Goal: Communication & Community: Answer question/provide support

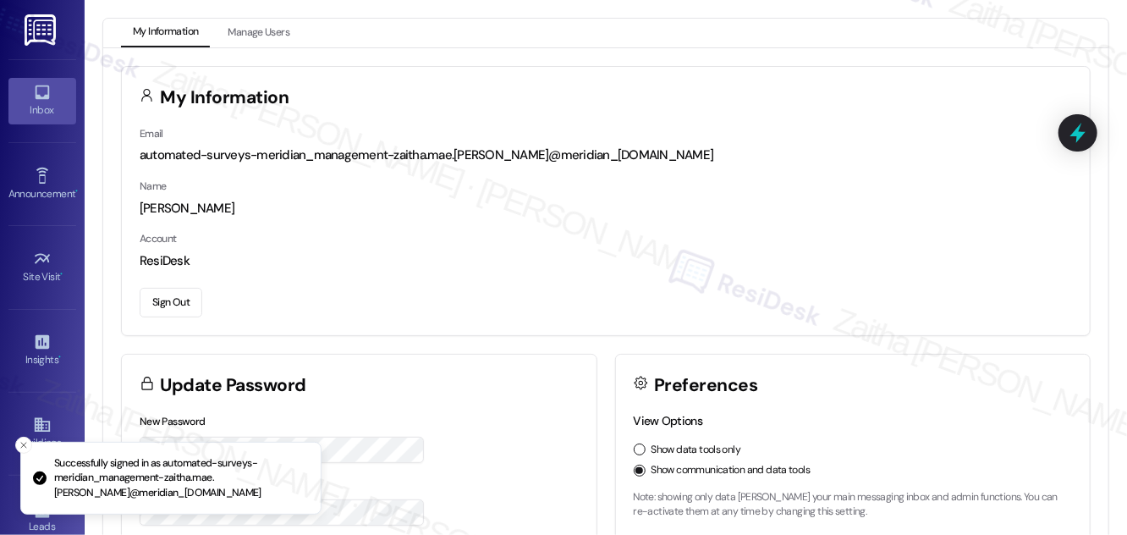
click at [55, 101] on link "Inbox" at bounding box center [42, 101] width 68 height 46
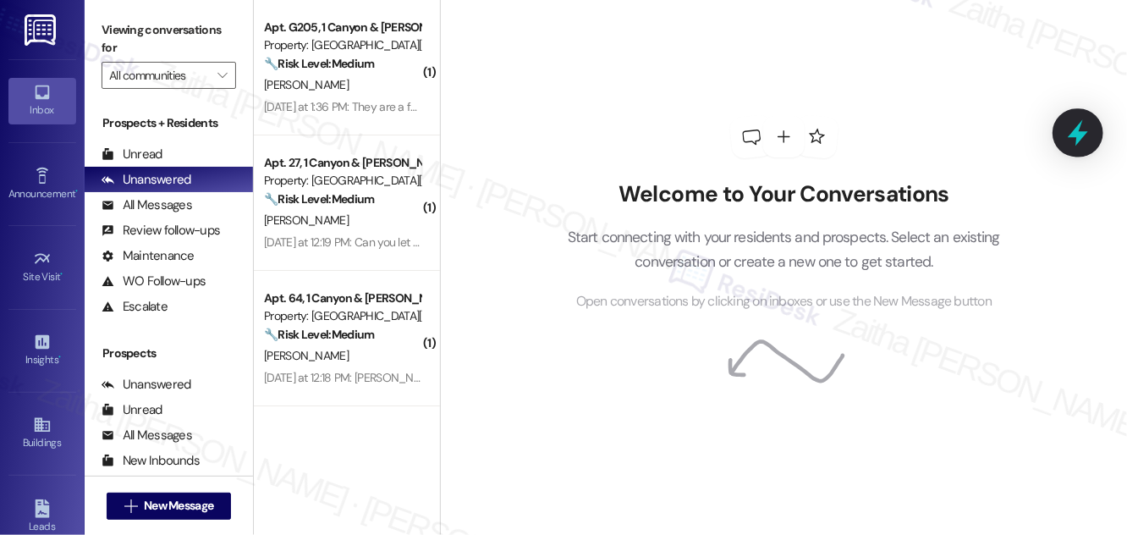
click at [1083, 130] on icon at bounding box center [1077, 132] width 29 height 29
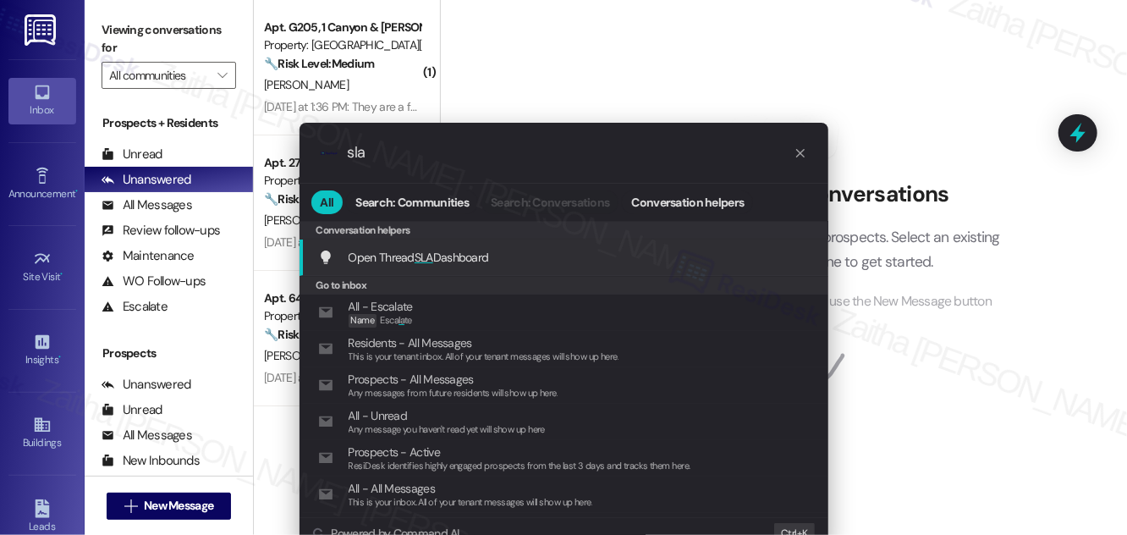
type input "sla"
click at [431, 254] on span "Open Thread SLA Dashboard" at bounding box center [418, 256] width 140 height 15
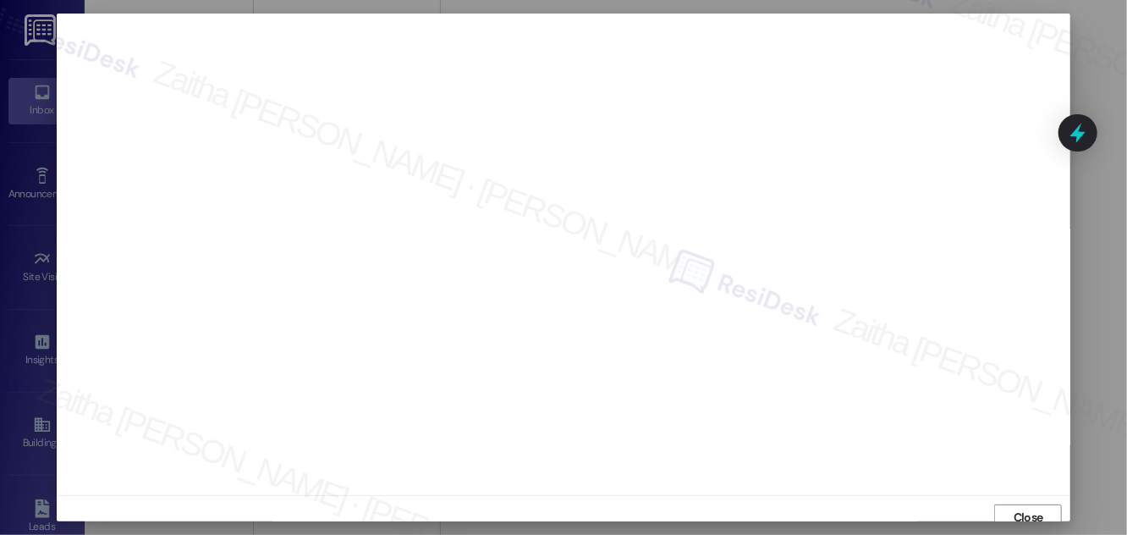
scroll to position [18, 0]
click at [1030, 496] on span "Close" at bounding box center [1028, 500] width 30 height 18
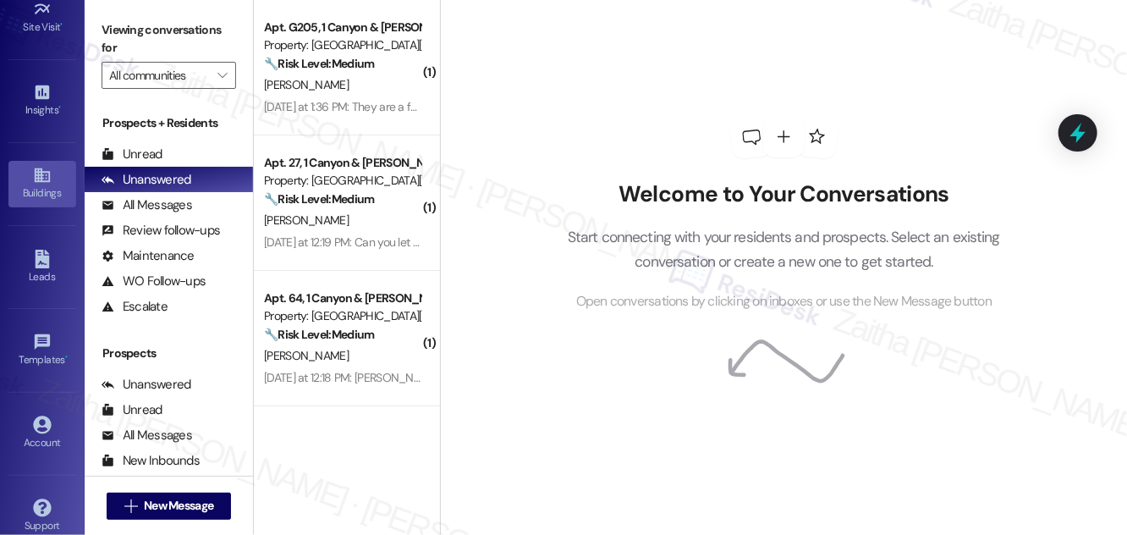
scroll to position [266, 0]
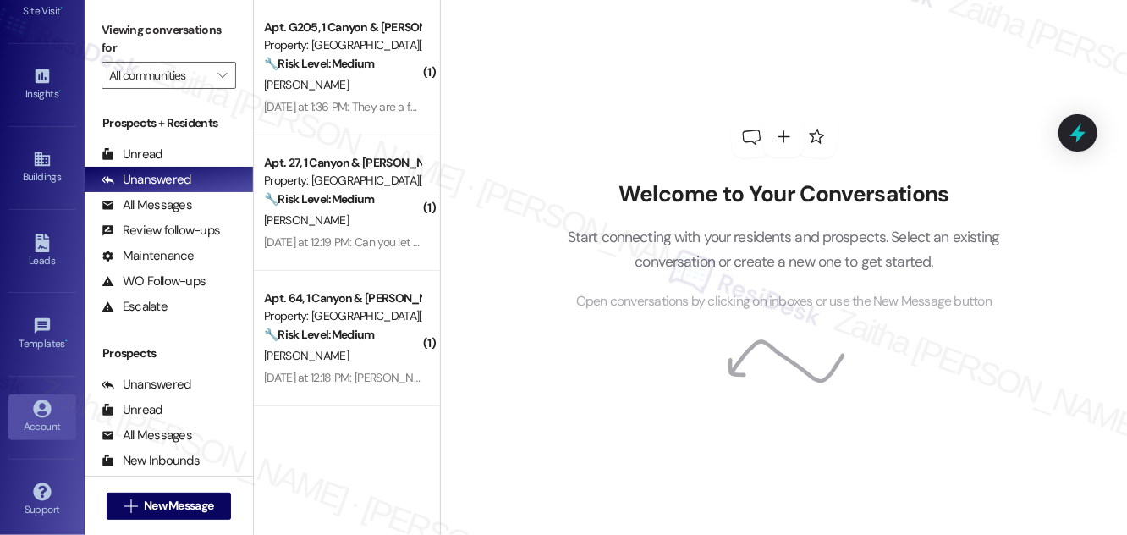
click at [31, 418] on div "Account" at bounding box center [42, 426] width 85 height 17
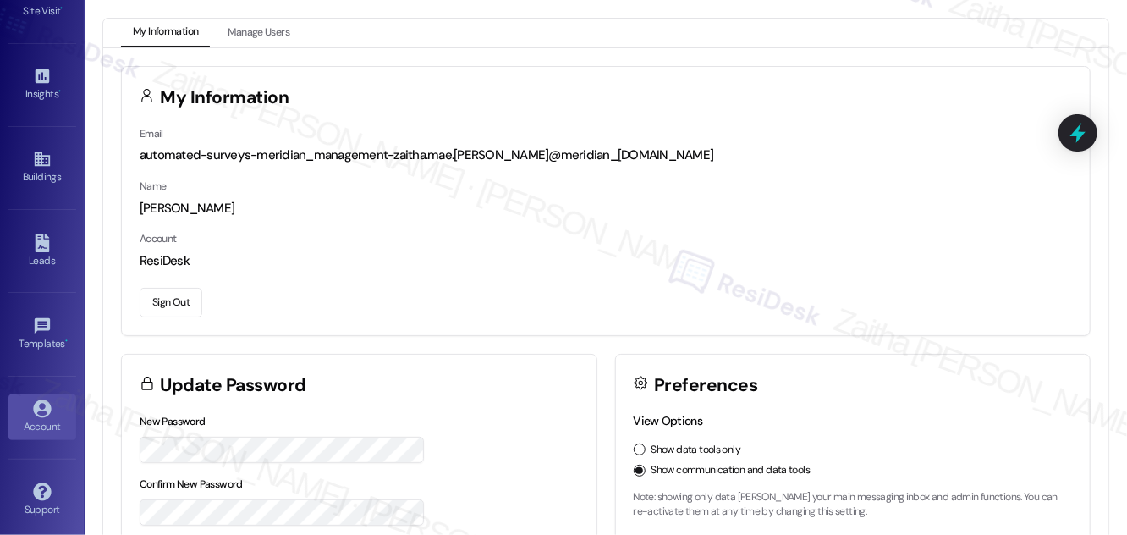
click at [164, 304] on button "Sign Out" at bounding box center [171, 303] width 63 height 30
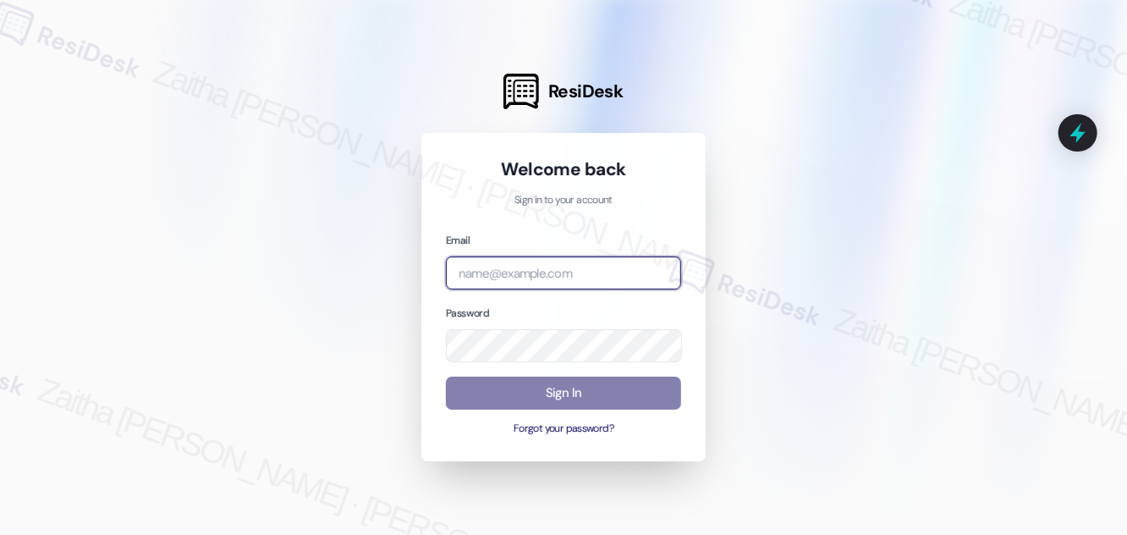
click at [555, 281] on input "email" at bounding box center [563, 272] width 235 height 33
type input "automated-surveys-brickvine-zaitha.mae.garcia@brickvine.com"
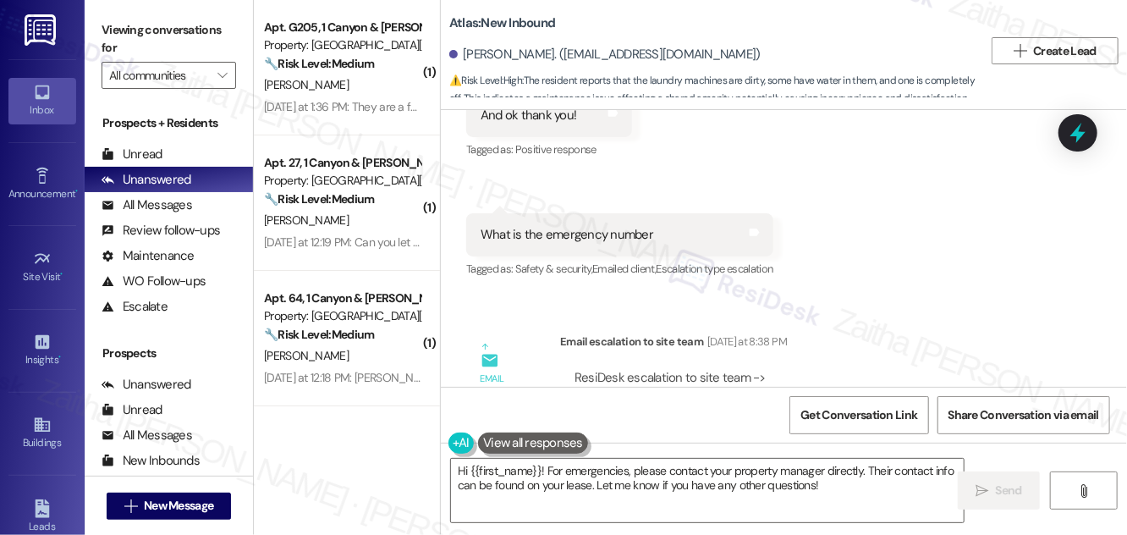
scroll to position [29247, 0]
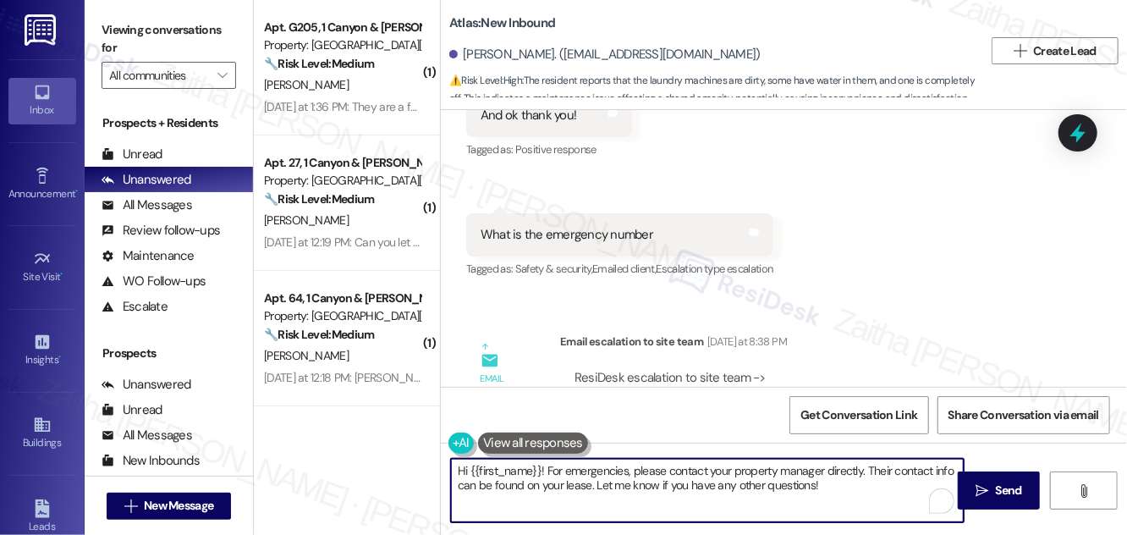
drag, startPoint x: 546, startPoint y: 470, endPoint x: 824, endPoint y: 491, distance: 279.0
click at [824, 491] on textarea "Hi {{first_name}}! For emergencies, please contact your property manager direct…" at bounding box center [707, 489] width 513 height 63
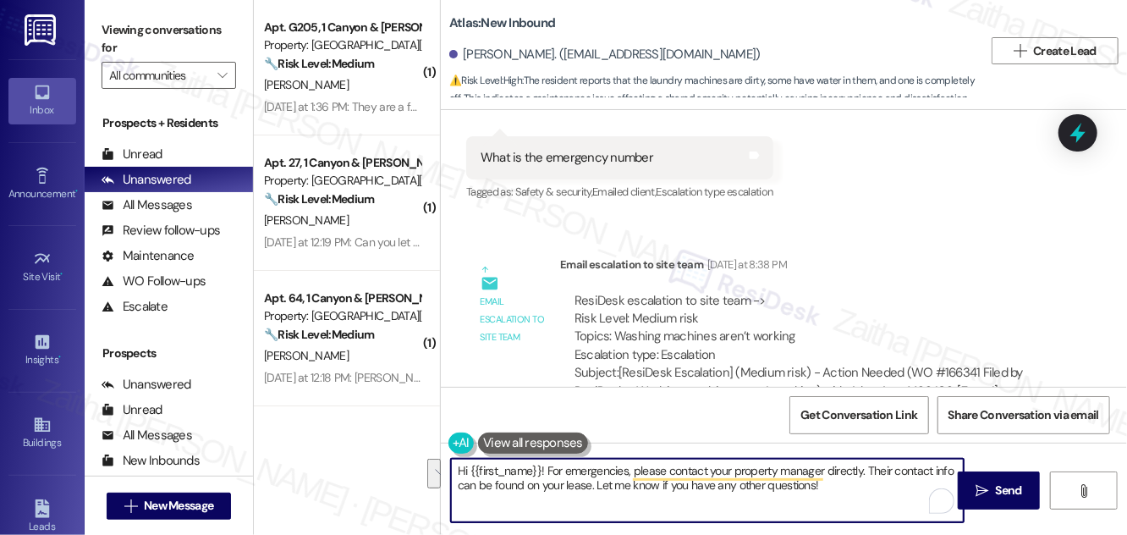
scroll to position [29401, 0]
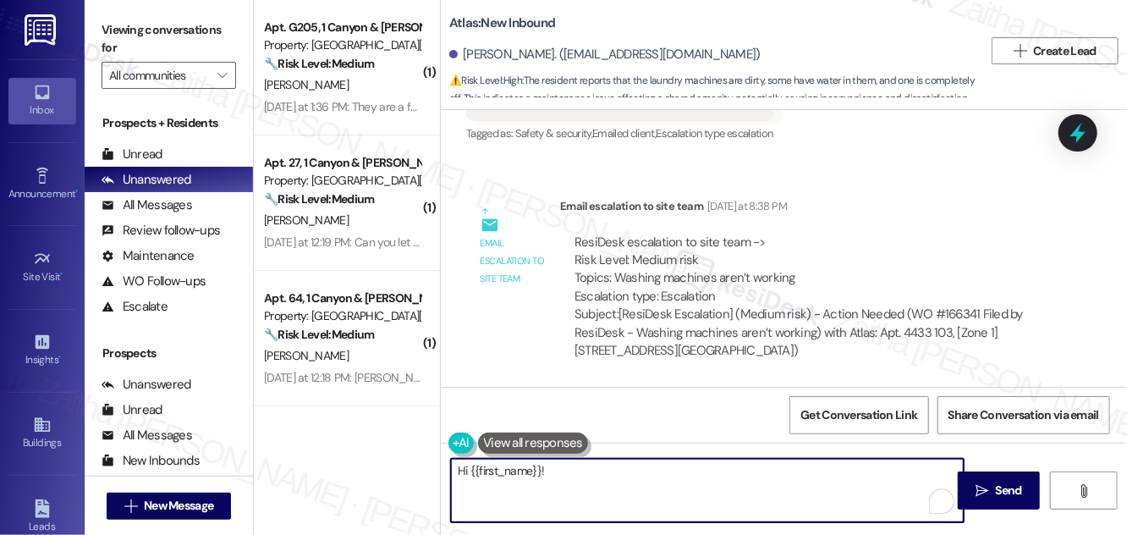
click at [463, 467] on textarea "Hi {{first_name}}!" at bounding box center [707, 489] width 513 height 63
click at [462, 467] on textarea "Hi {{first_name}}!" at bounding box center [707, 489] width 513 height 63
click at [682, 473] on textarea "Thanks for confirming,{{first_name}}!" at bounding box center [707, 489] width 513 height 63
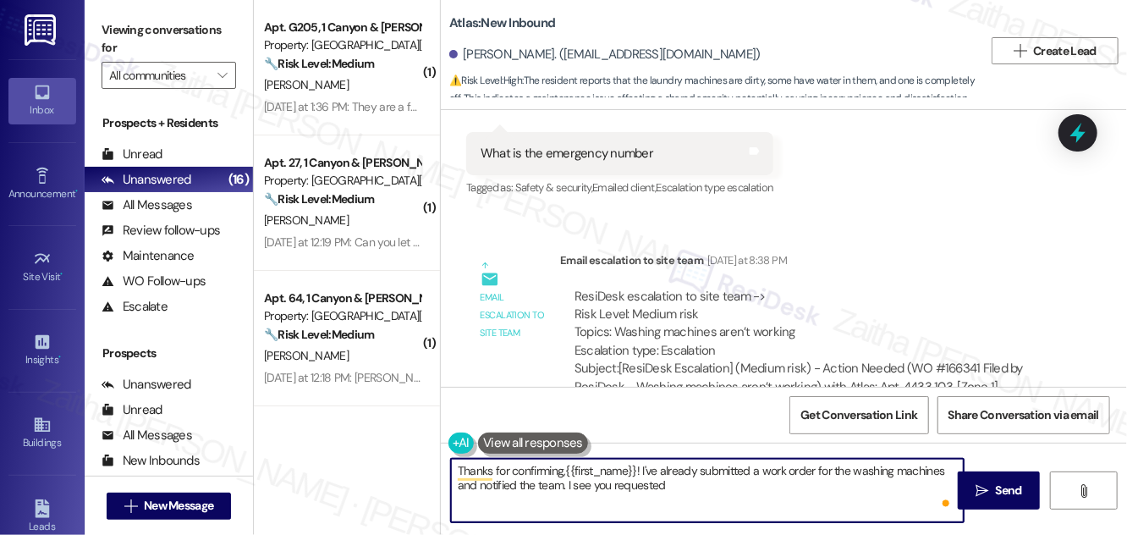
scroll to position [29170, 0]
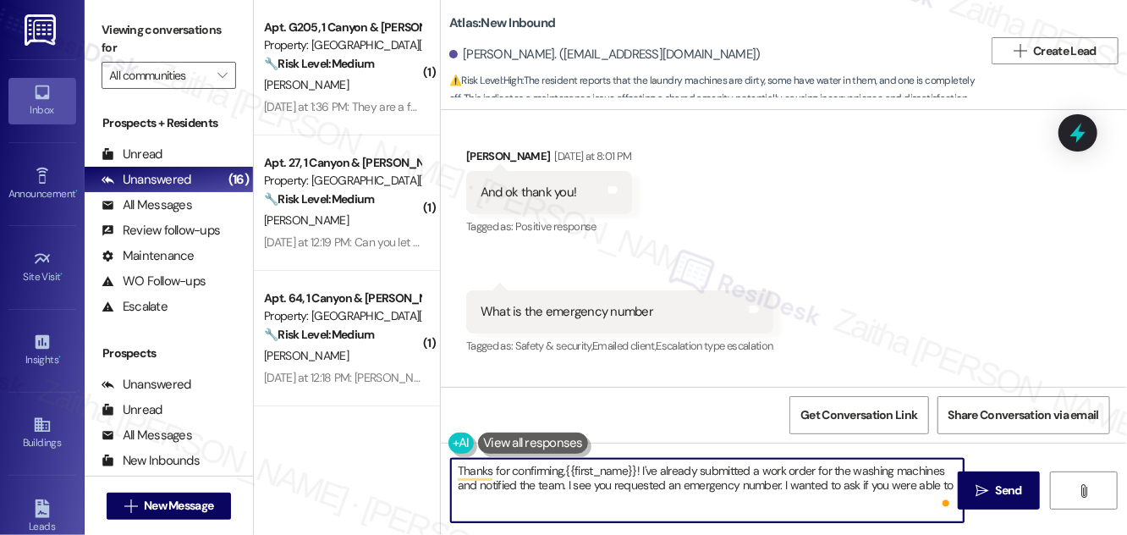
click at [945, 482] on textarea "Thanks for confirming,{{first_name}}! I've already submitted a work order for t…" at bounding box center [707, 489] width 513 height 63
drag, startPoint x: 785, startPoint y: 482, endPoint x: 796, endPoint y: 502, distance: 23.1
click at [796, 502] on textarea "Thanks for confirming,{{first_name}}! I've already submitted a work order for t…" at bounding box center [707, 489] width 513 height 63
type textarea "Thanks for confirming,{{first_name}}! I've already submitted a work order for t…"
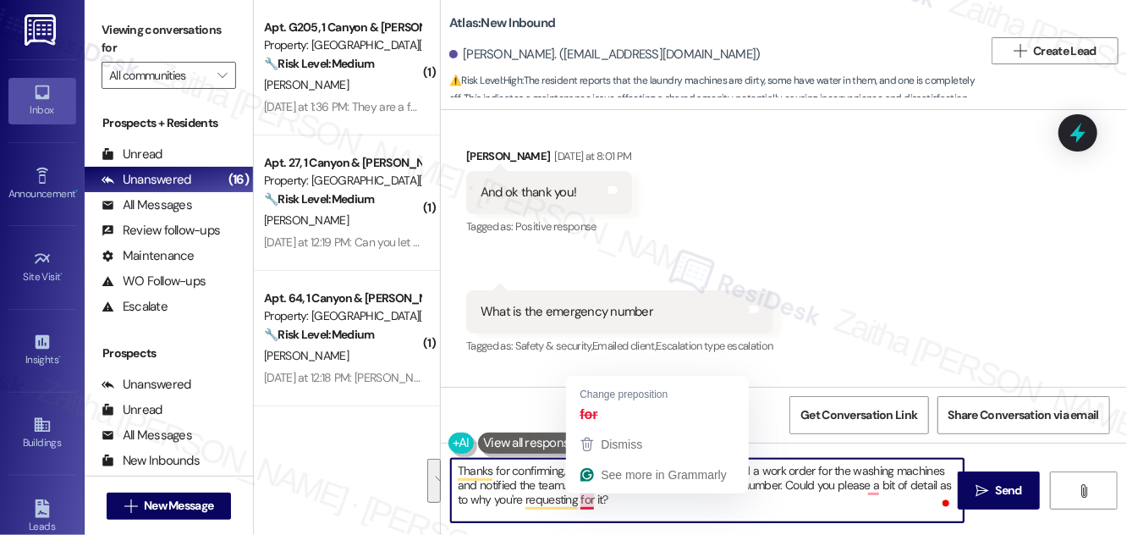
drag, startPoint x: 458, startPoint y: 473, endPoint x: 656, endPoint y: 516, distance: 203.4
click at [656, 516] on textarea "Thanks for confirming,{{first_name}}! I've already submitted a work order for t…" at bounding box center [707, 489] width 513 height 63
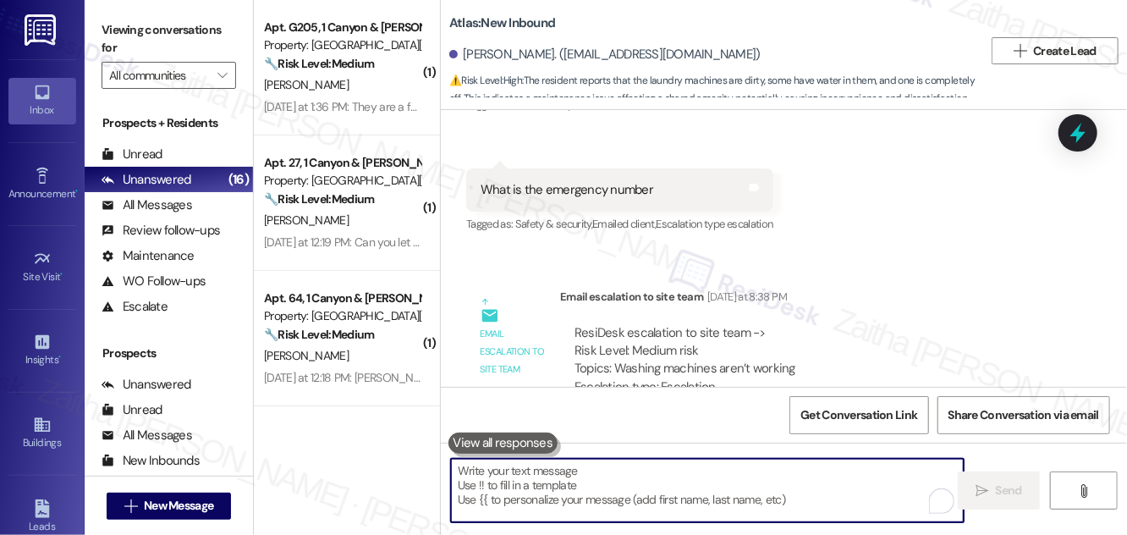
scroll to position [29401, 0]
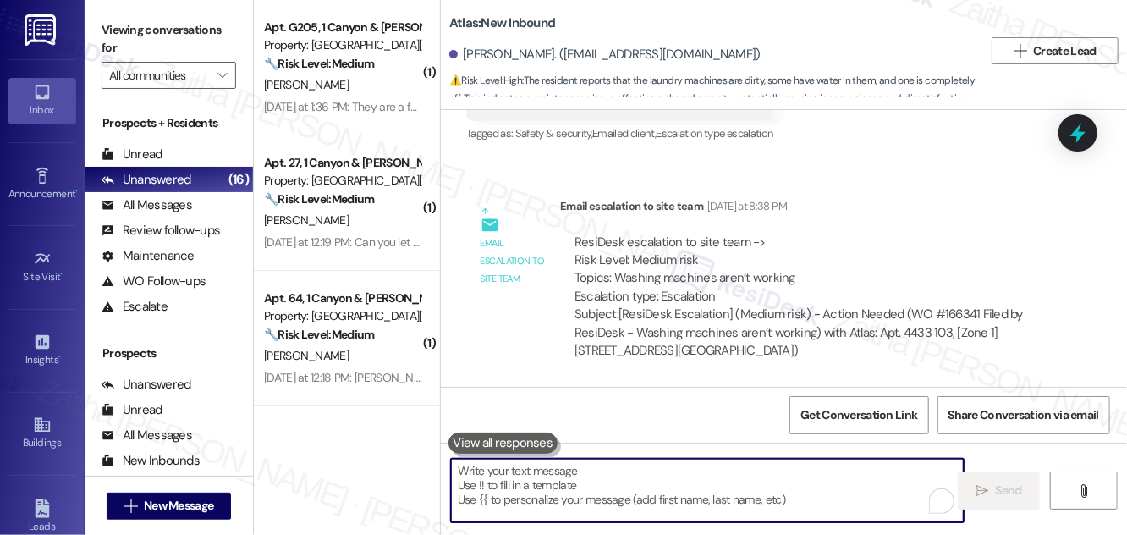
click at [499, 474] on textarea "To enrich screen reader interactions, please activate Accessibility in Grammarl…" at bounding box center [707, 489] width 513 height 63
paste textarea "Thanks for confirming, {{first_name}}! I’ve already submitted a work order for …"
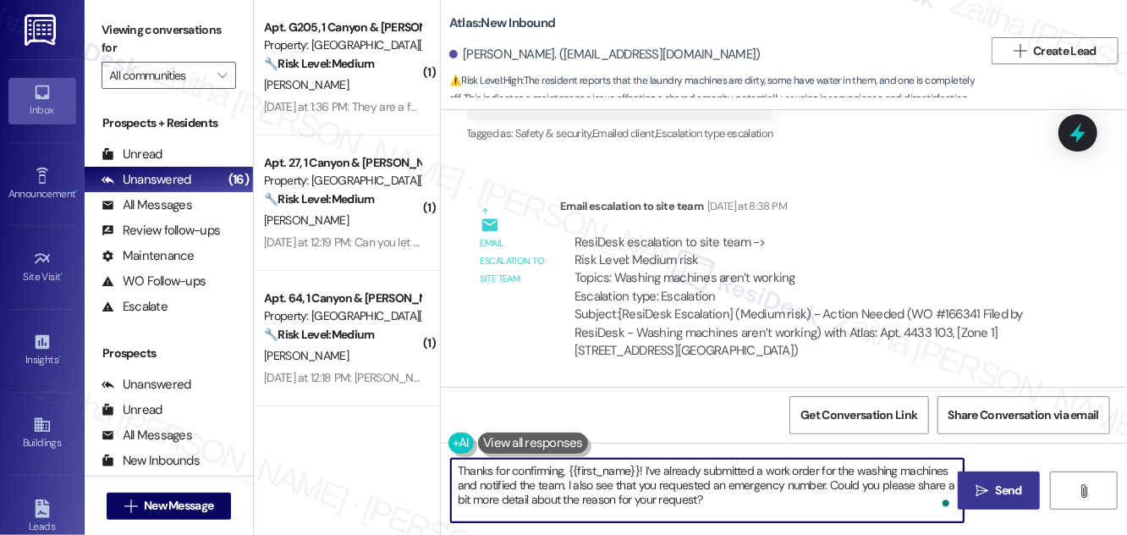
type textarea "Thanks for confirming, {{first_name}}! I’ve already submitted a work order for …"
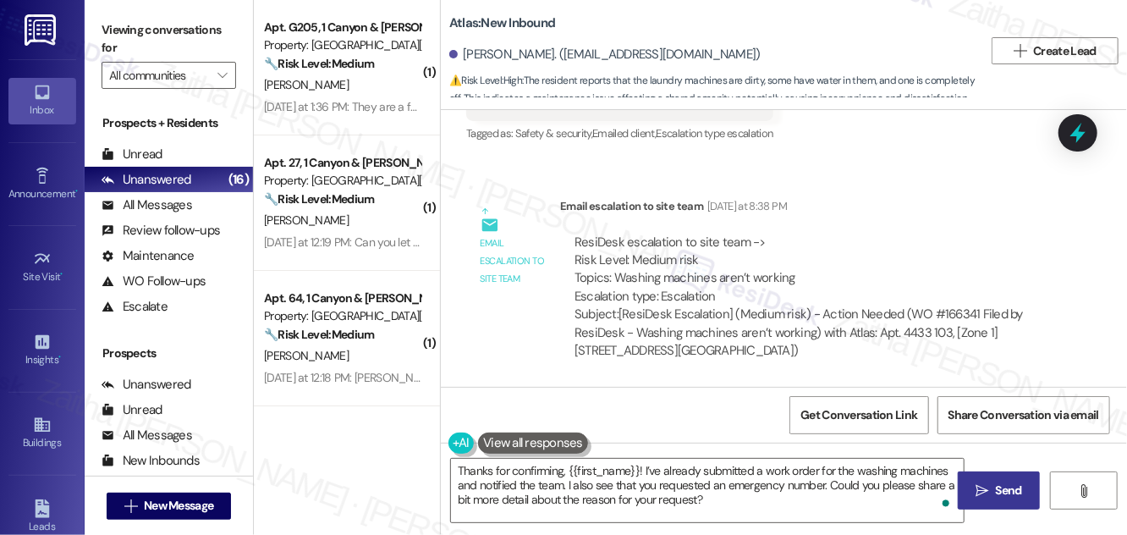
click at [995, 497] on span "Send" at bounding box center [1008, 490] width 33 height 18
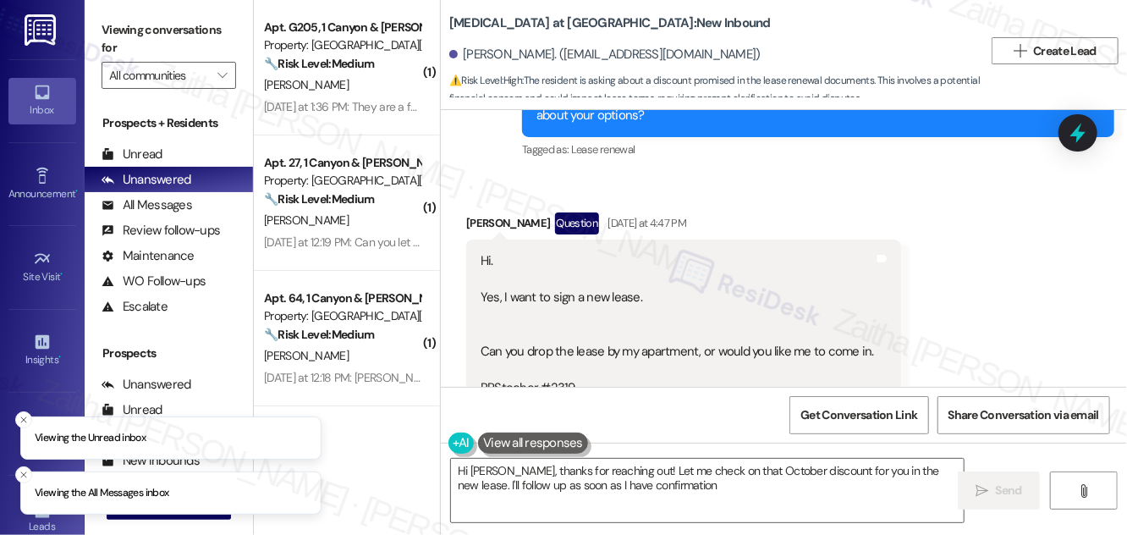
type textarea "Hi Robert, thanks for reaching out! Let me check on that October discount for y…"
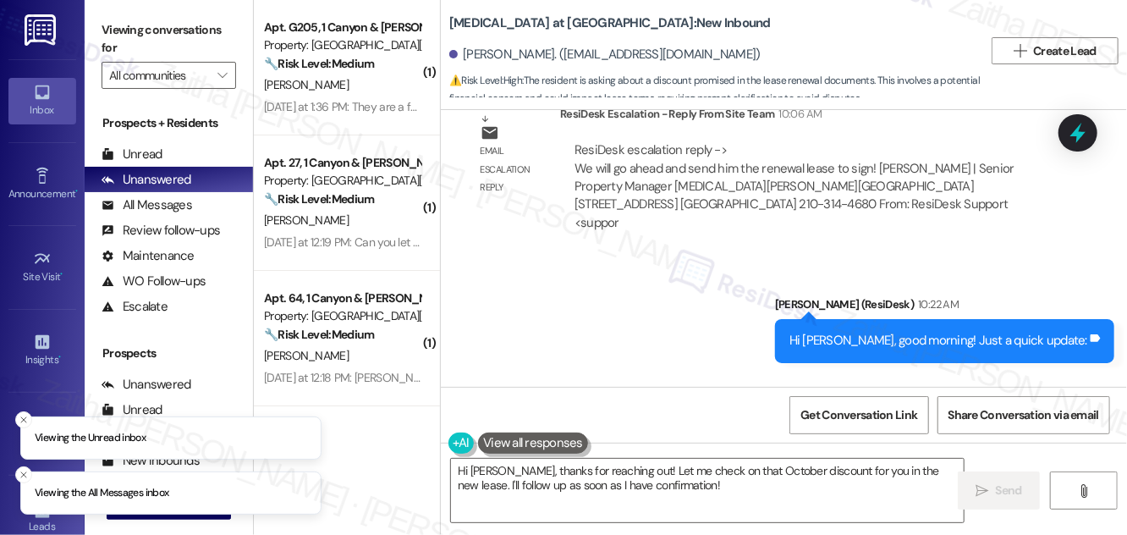
scroll to position [4136, 0]
